Goal: Task Accomplishment & Management: Complete application form

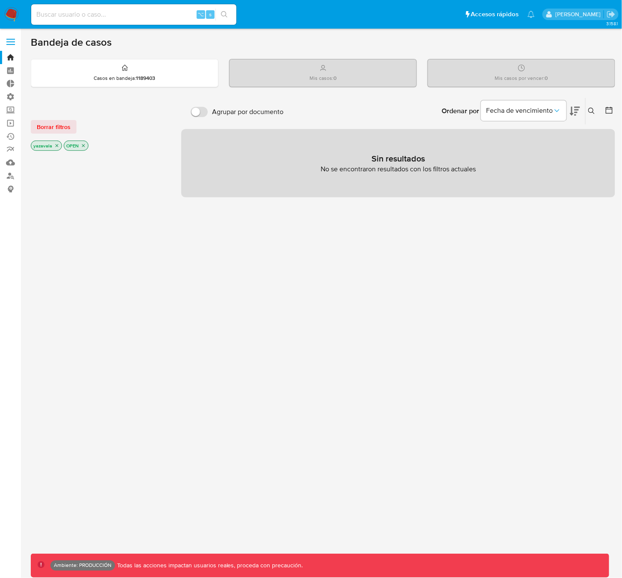
click at [13, 45] on label at bounding box center [10, 42] width 21 height 18
click at [0, 0] on input "checkbox" at bounding box center [0, 0] width 0 height 0
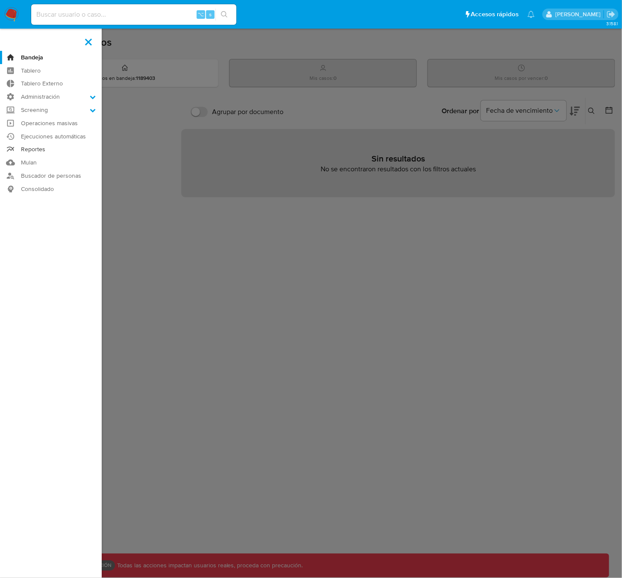
click at [35, 150] on link "Reportes" at bounding box center [51, 149] width 102 height 13
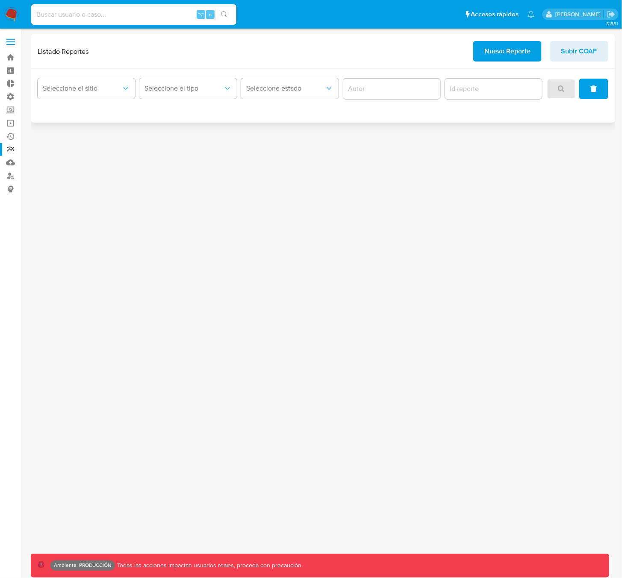
click at [488, 54] on span "Nuevo Reporte" at bounding box center [507, 51] width 46 height 19
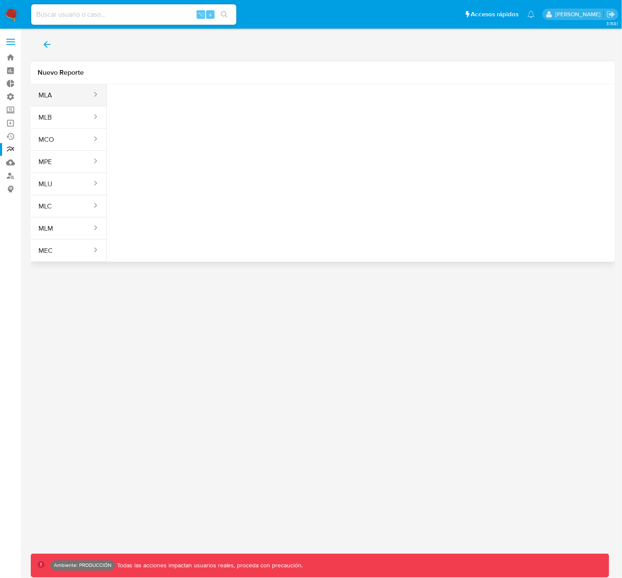
click at [51, 97] on button "MLA" at bounding box center [62, 95] width 62 height 21
click at [151, 100] on button "Seleccione una opcion" at bounding box center [161, 107] width 94 height 21
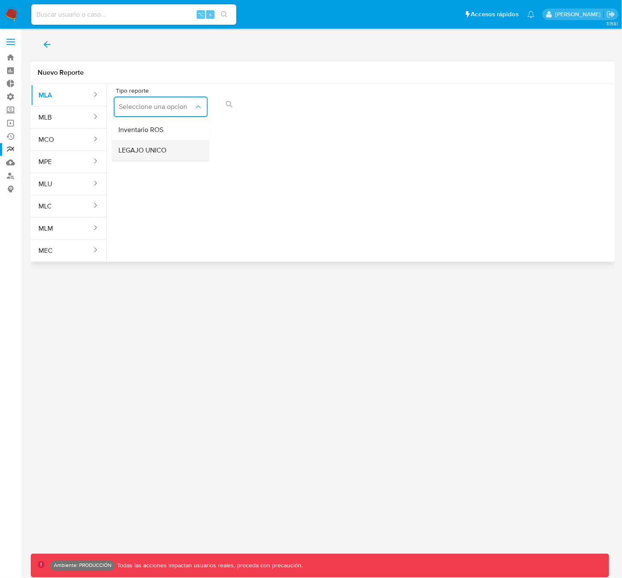
click at [154, 151] on span "LEGAJO UNICO" at bounding box center [142, 150] width 48 height 9
click at [230, 111] on button "CDI" at bounding box center [262, 107] width 94 height 21
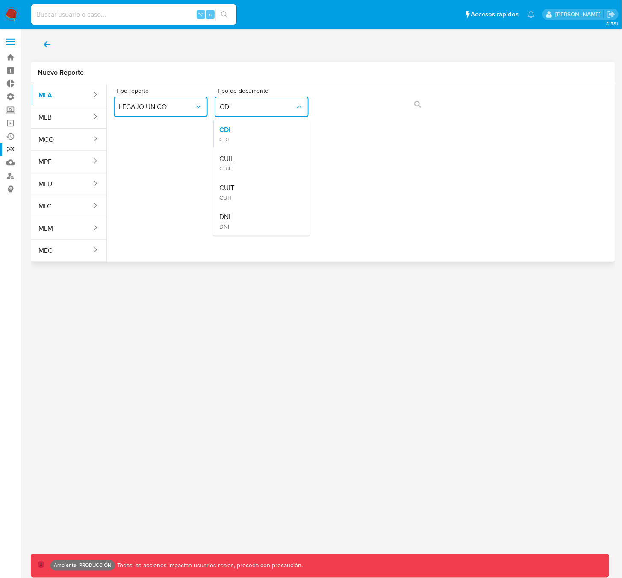
drag, startPoint x: 247, startPoint y: 221, endPoint x: 253, endPoint y: 219, distance: 5.3
click at [247, 221] on div "DNI DNI" at bounding box center [258, 221] width 79 height 29
click at [416, 107] on icon "action-search" at bounding box center [417, 104] width 7 height 7
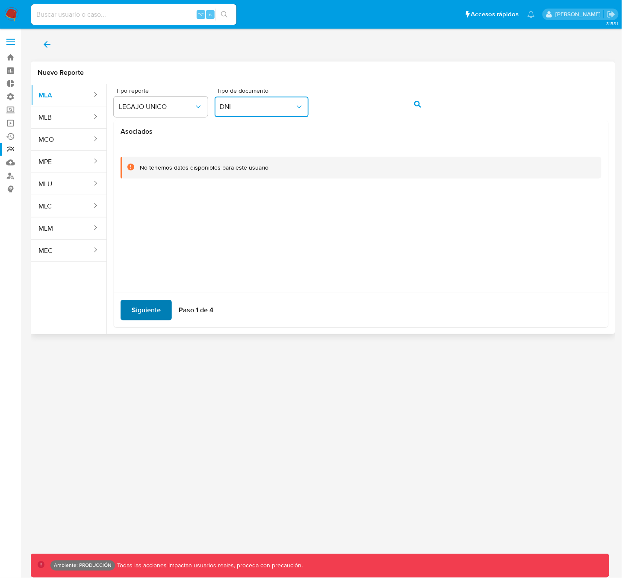
click at [146, 307] on span "Siguiente" at bounding box center [146, 310] width 29 height 19
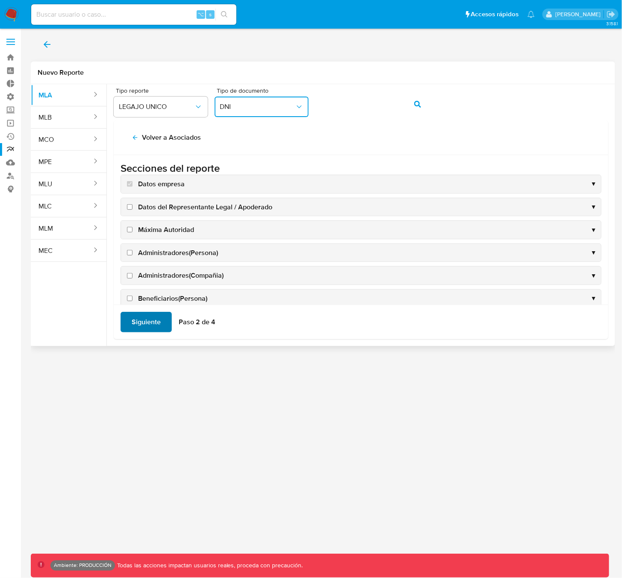
click at [144, 326] on span "Siguiente" at bounding box center [146, 322] width 29 height 19
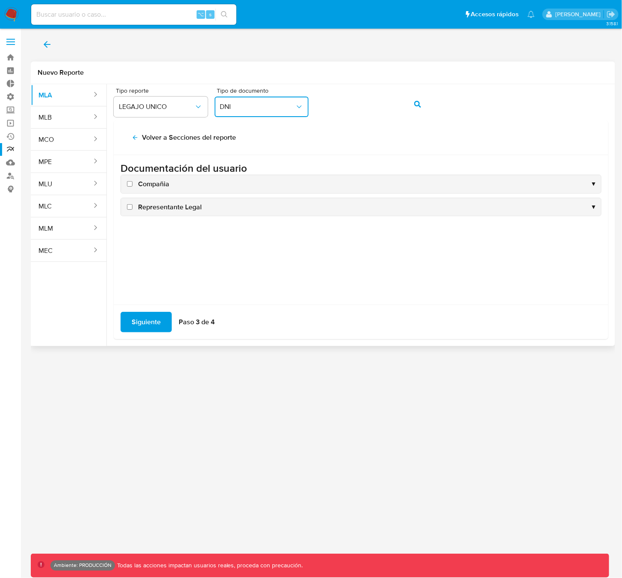
click at [131, 184] on input "Compañia" at bounding box center [130, 184] width 6 height 6
checkbox input "true"
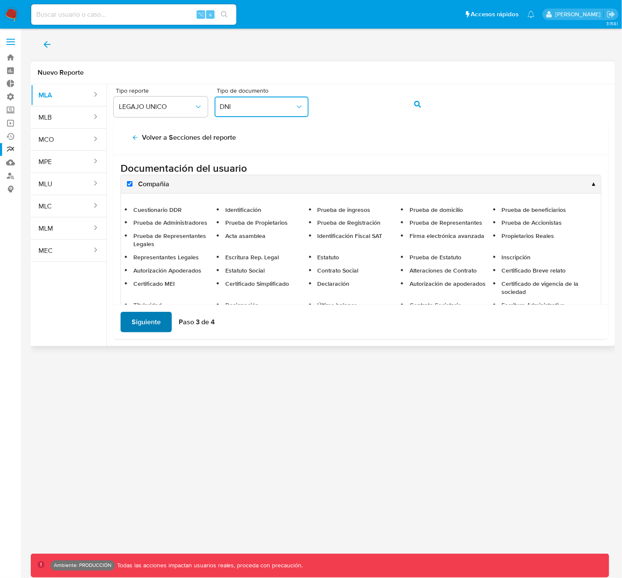
click at [151, 325] on span "Siguiente" at bounding box center [146, 322] width 29 height 19
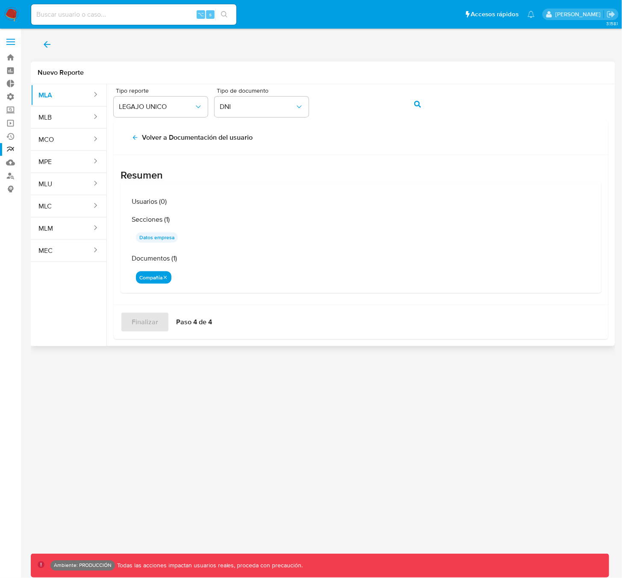
click at [133, 138] on icon "back" at bounding box center [135, 137] width 7 height 7
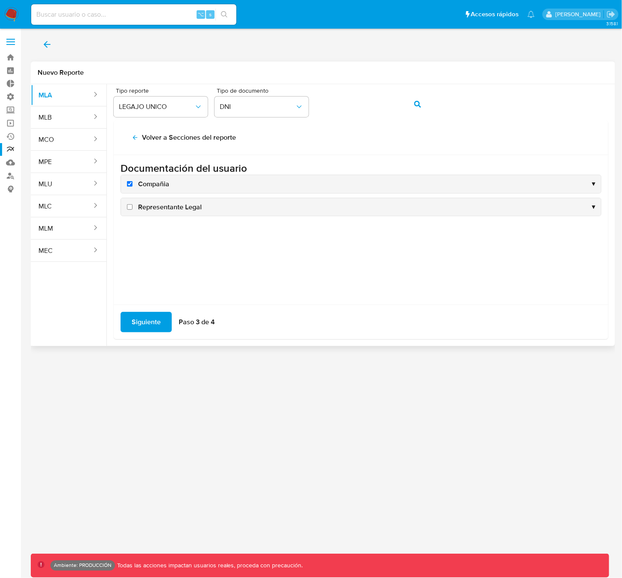
click at [133, 139] on icon "back" at bounding box center [135, 137] width 7 height 7
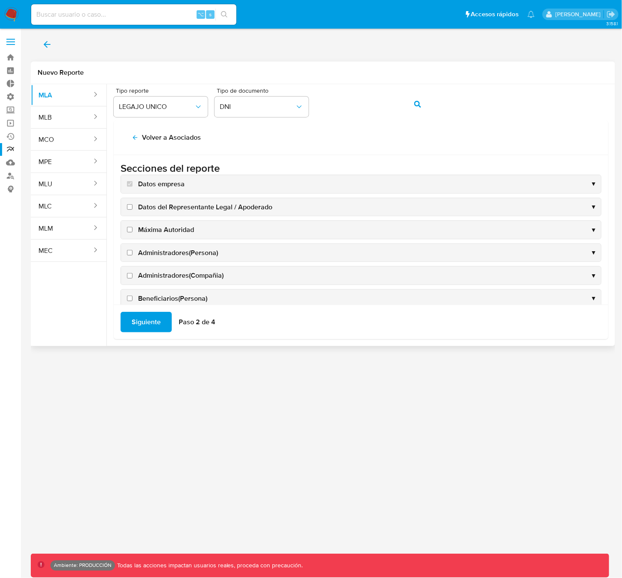
click at [133, 139] on icon "back" at bounding box center [135, 137] width 7 height 7
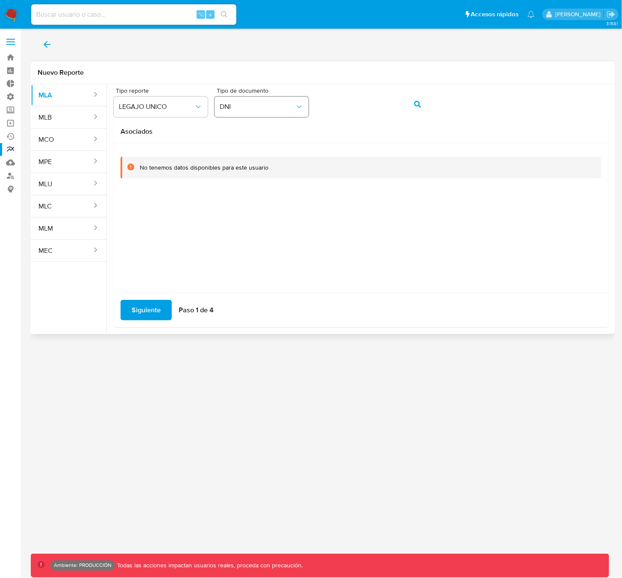
click at [303, 107] on div "Tipo reporte LEGAJO UNICO Tipo de documento DNI" at bounding box center [361, 104] width 495 height 33
click at [256, 106] on span "DNI" at bounding box center [257, 107] width 75 height 9
click at [63, 232] on button "MLM" at bounding box center [62, 228] width 62 height 21
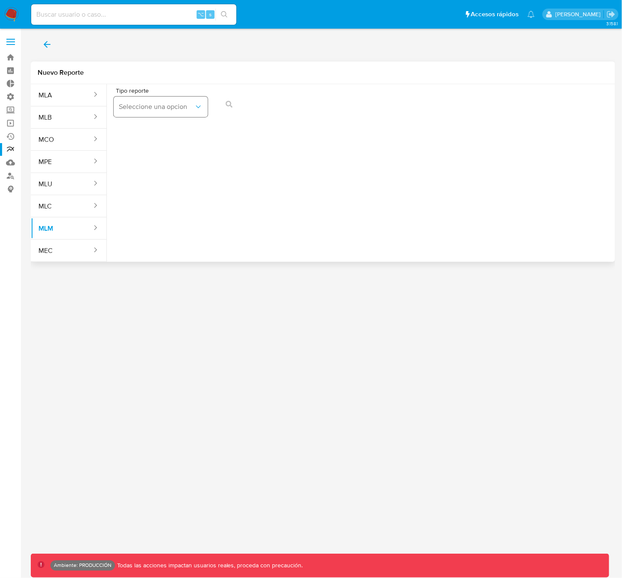
click at [180, 109] on span "Seleccione una opcion" at bounding box center [156, 107] width 75 height 9
drag, startPoint x: 175, startPoint y: 153, endPoint x: 198, endPoint y: 154, distance: 23.1
click at [175, 153] on div "LEGAJO UNICO" at bounding box center [157, 150] width 79 height 21
click at [252, 103] on button "Tipo de documento" at bounding box center [262, 107] width 94 height 21
